Goal: Transaction & Acquisition: Purchase product/service

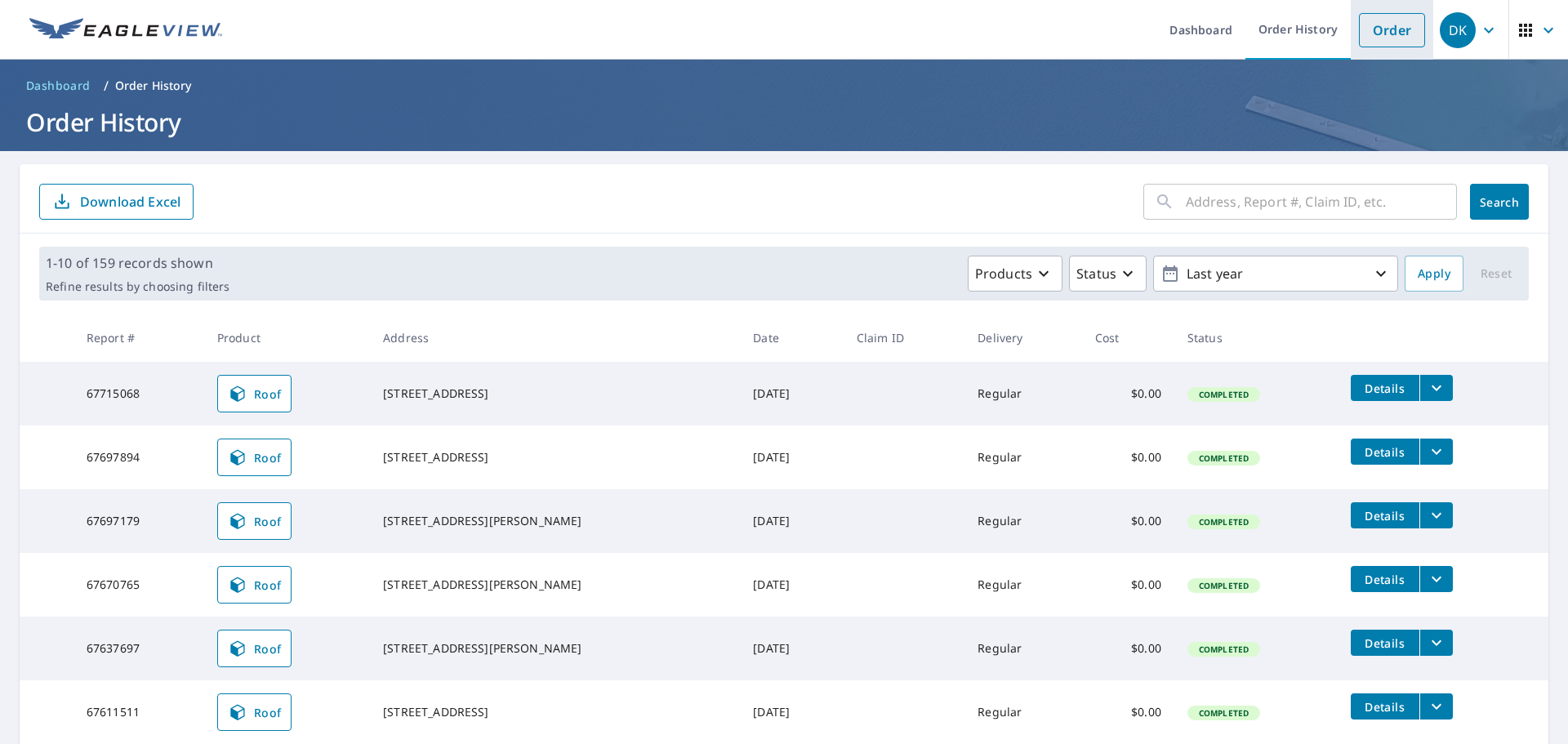
click at [1382, 29] on link "Order" at bounding box center [1392, 30] width 66 height 35
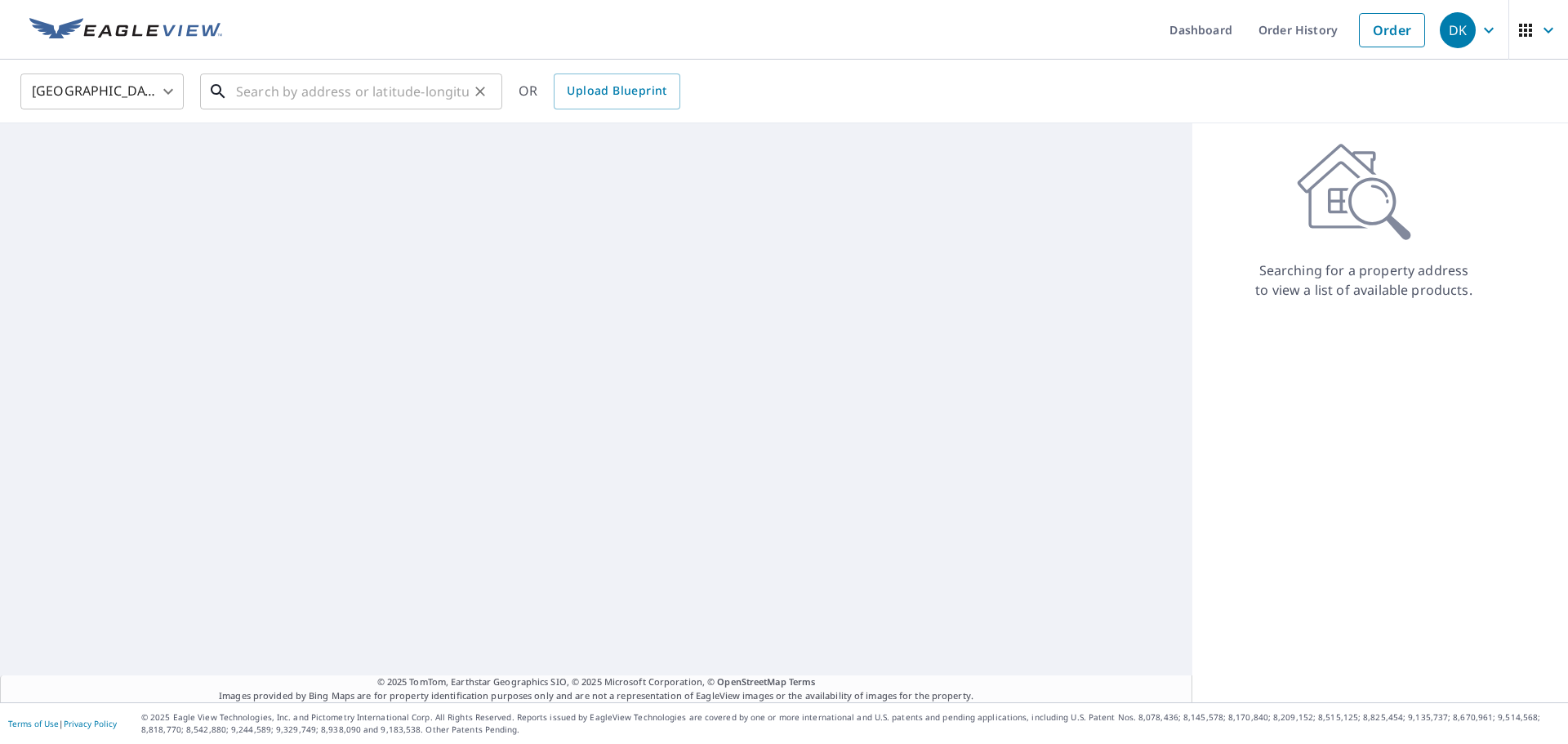
click at [264, 95] on input "text" at bounding box center [352, 91] width 233 height 46
paste input "[STREET_ADDRESS]"
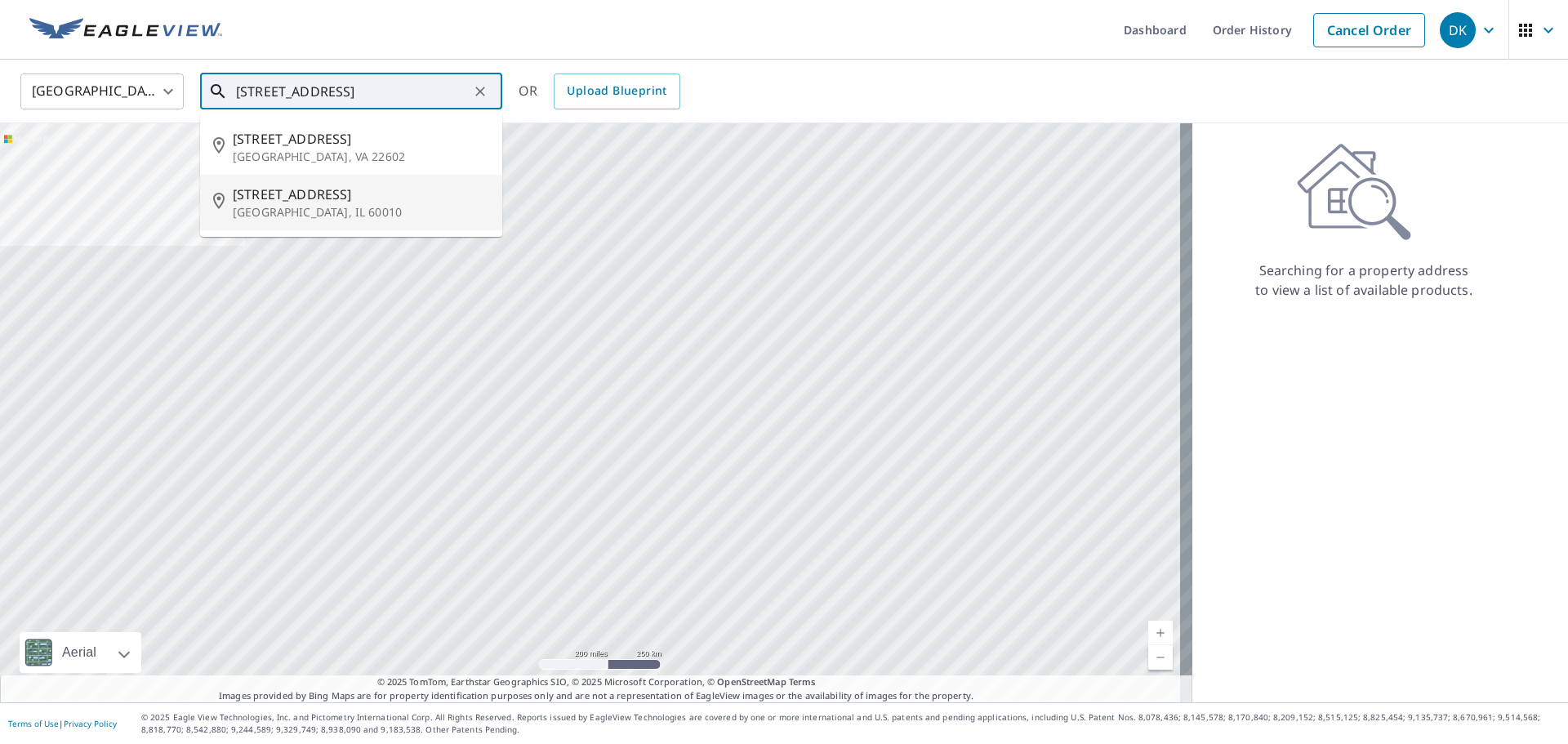
click at [286, 198] on span "[STREET_ADDRESS]" at bounding box center [361, 194] width 257 height 20
type input "[STREET_ADDRESS]"
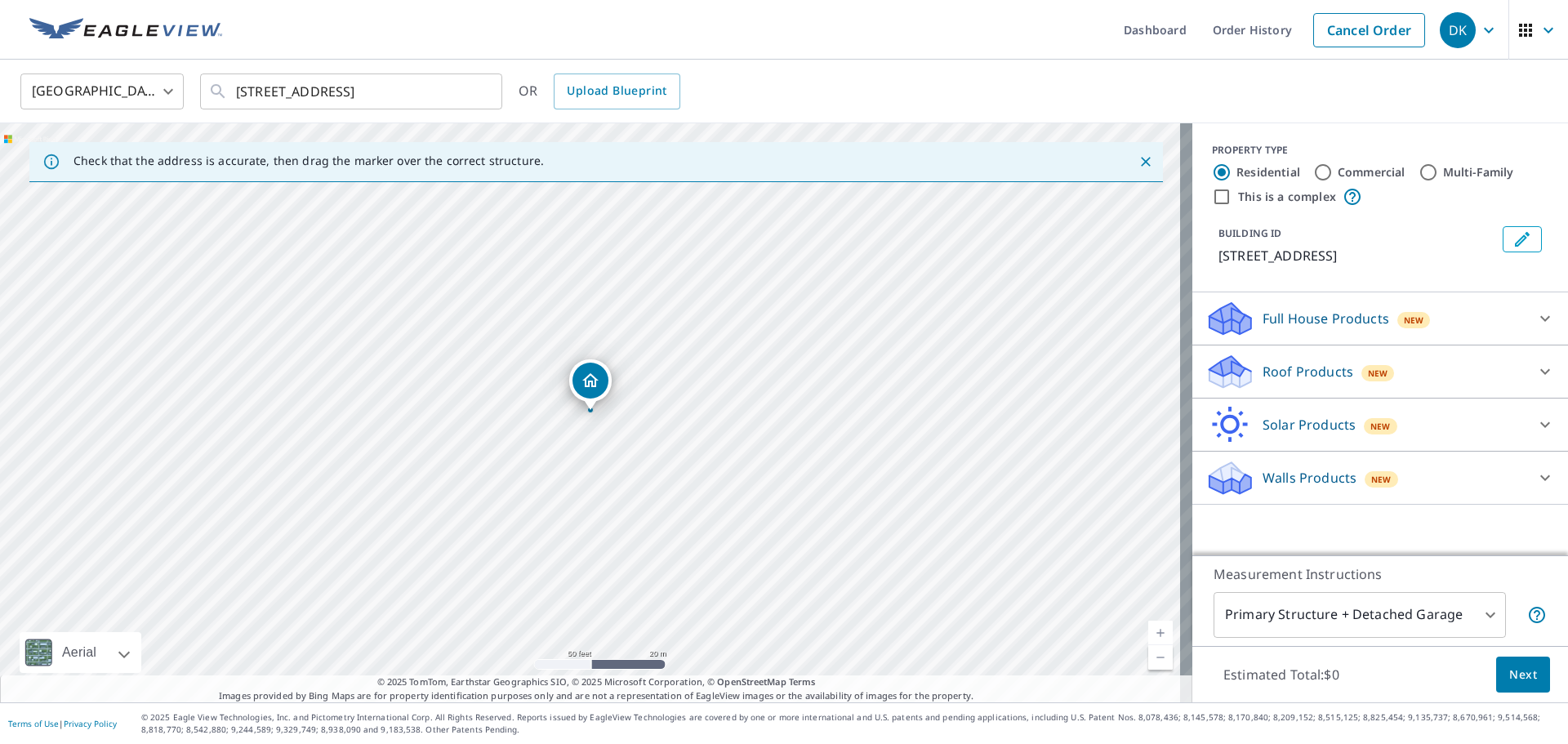
click at [1229, 372] on icon at bounding box center [1231, 366] width 42 height 21
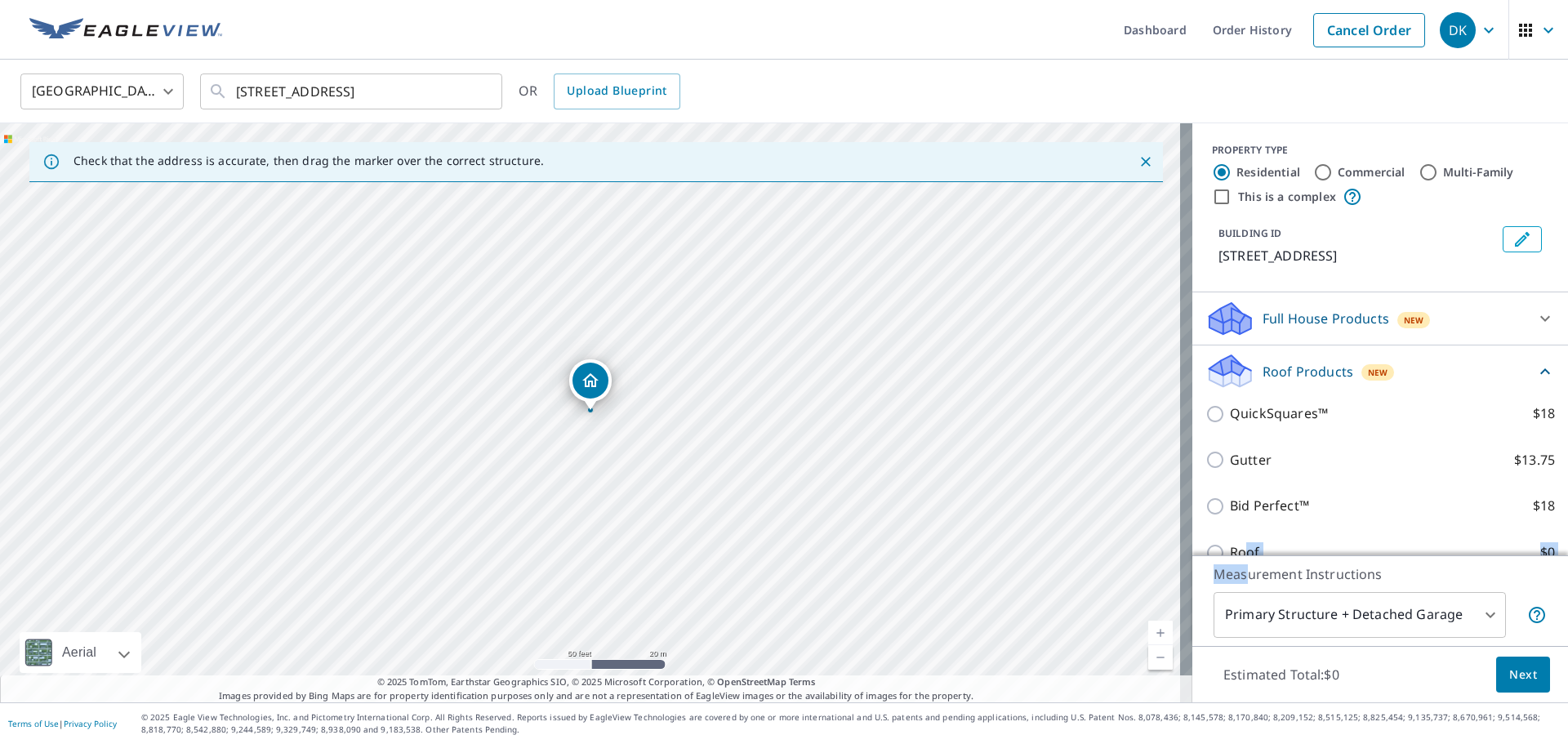
click at [1237, 555] on div "PROPERTY TYPE Residential Commercial Multi-Family This is a complex BUILDING ID…" at bounding box center [1380, 412] width 376 height 579
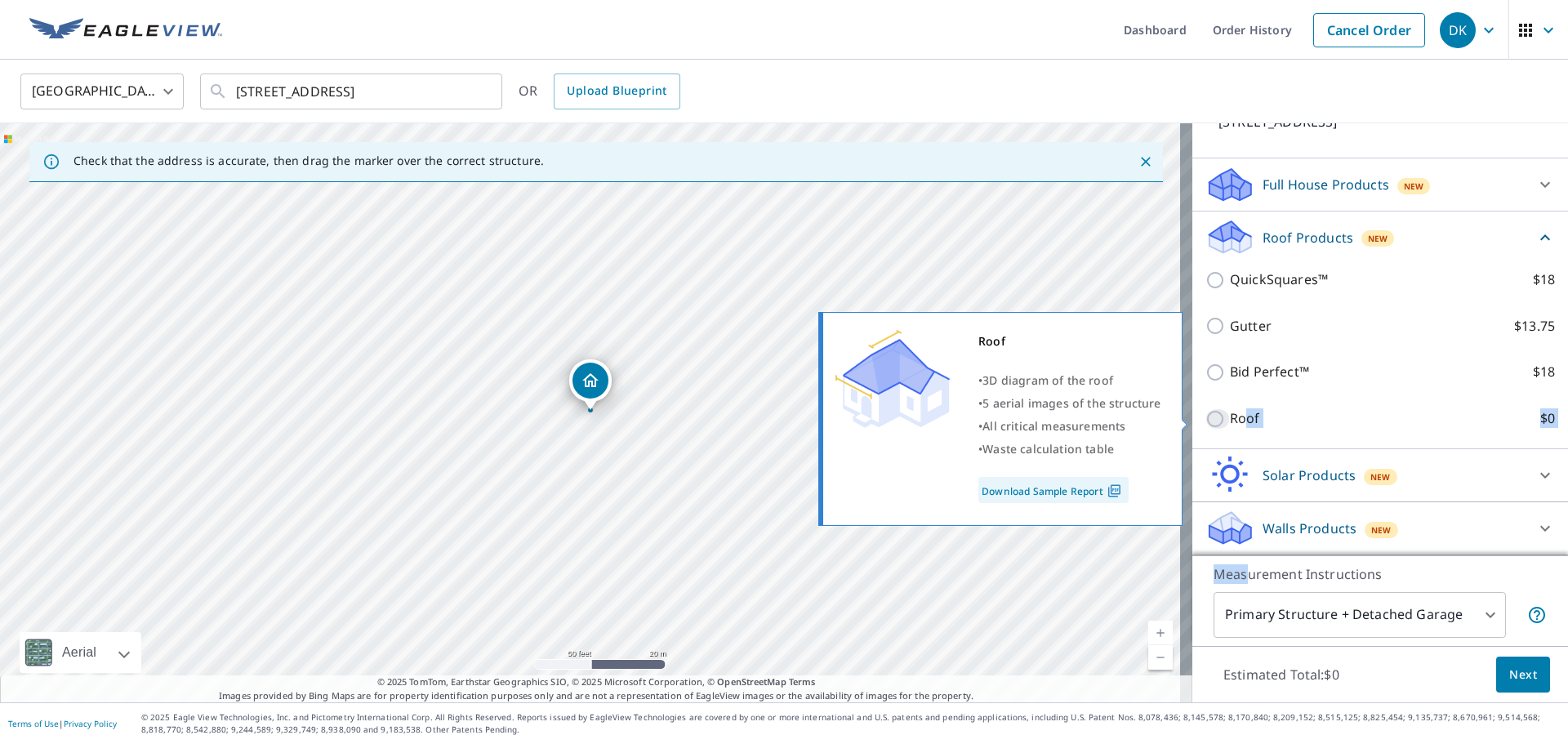
click at [1205, 414] on input "Roof $0" at bounding box center [1217, 419] width 25 height 20
checkbox input "true"
type input "3"
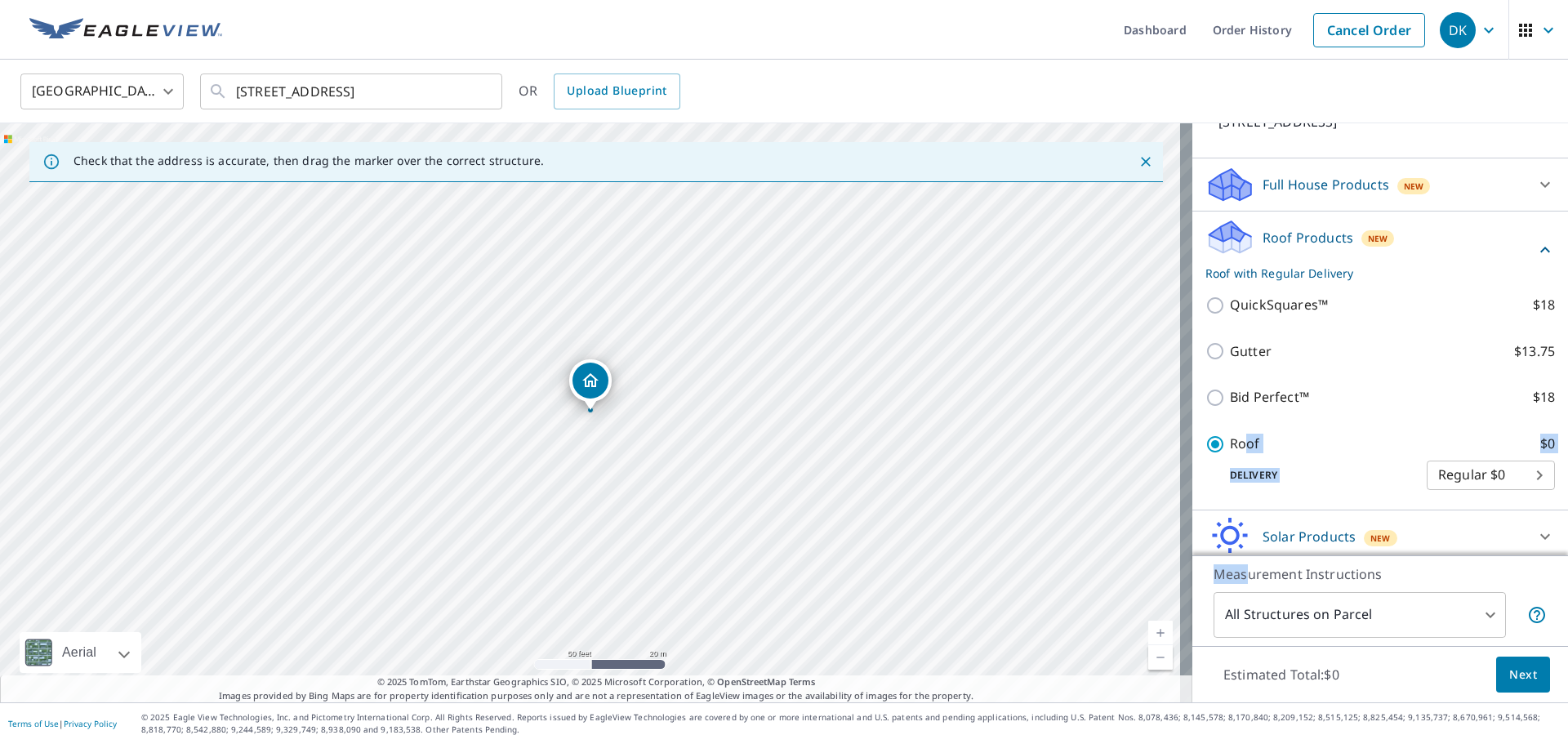
click at [1510, 676] on span "Next" at bounding box center [1523, 675] width 28 height 21
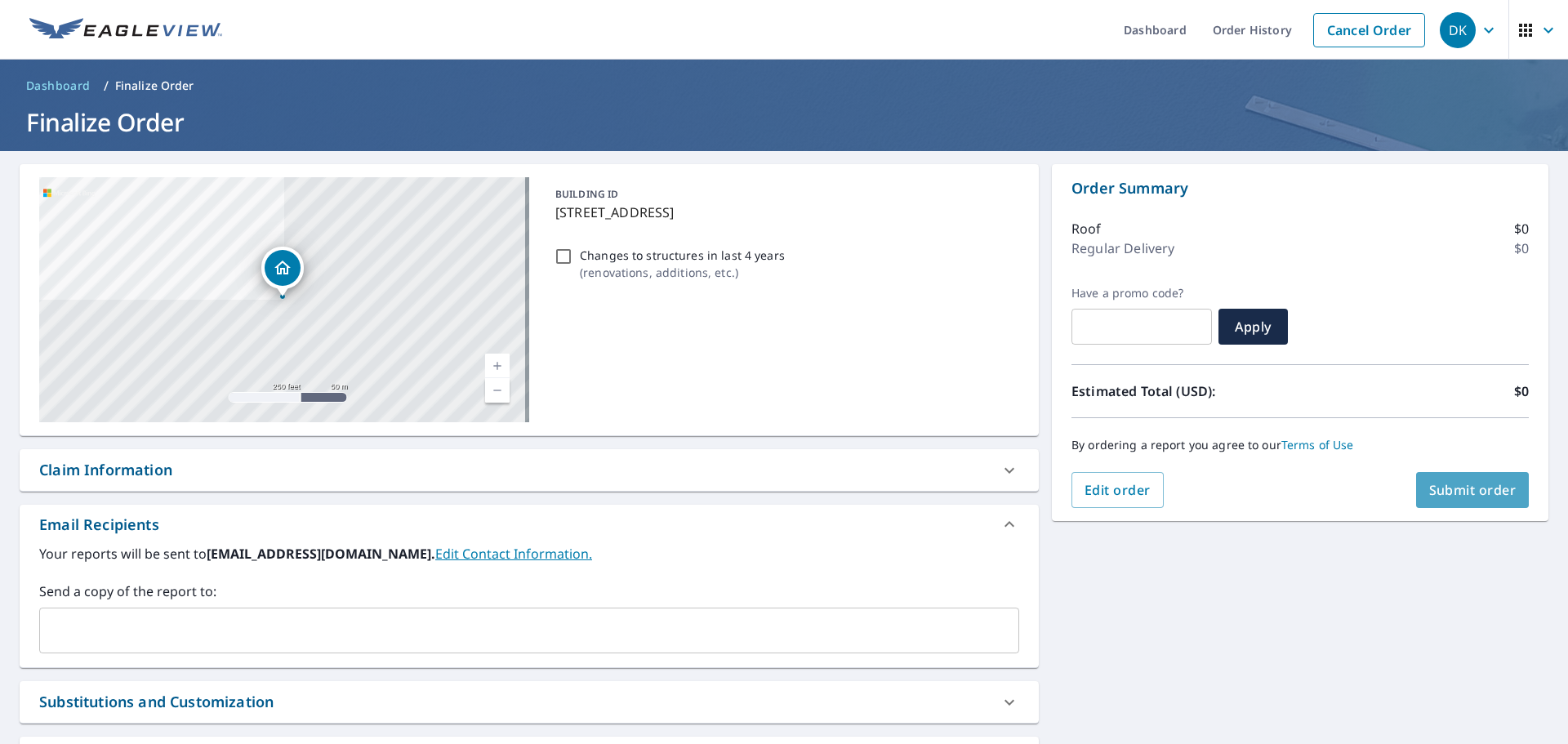
click at [1450, 491] on span "Submit order" at bounding box center [1473, 489] width 87 height 18
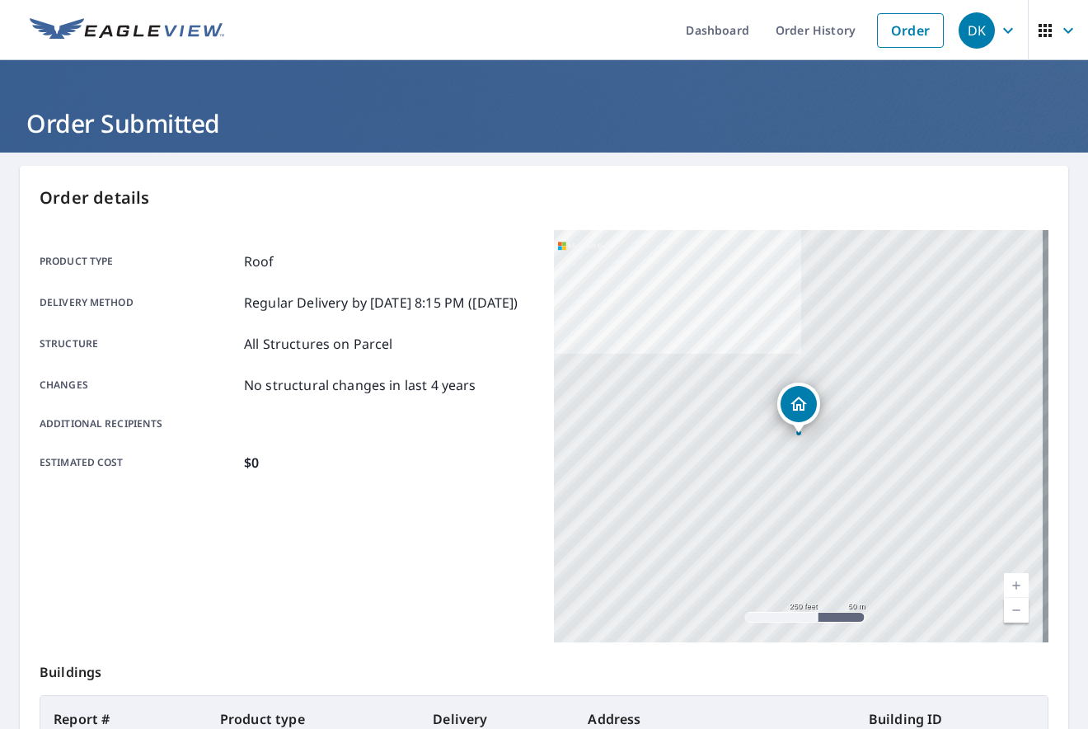
click at [306, 260] on div "Product type Roof" at bounding box center [287, 261] width 495 height 20
